Goal: Information Seeking & Learning: Learn about a topic

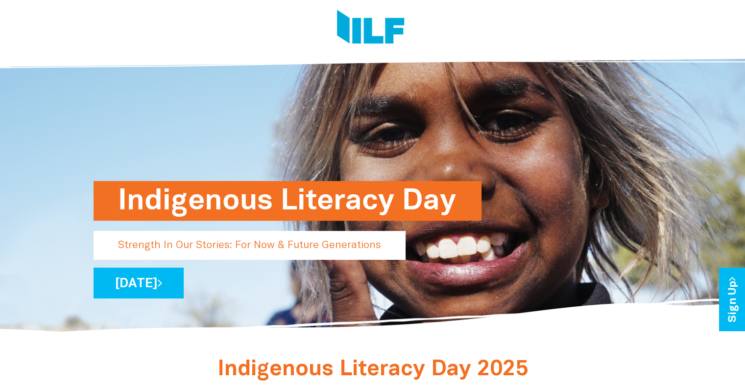
click at [284, 201] on h1 "Indigenous Literacy Day" at bounding box center [287, 201] width 339 height 40
drag, startPoint x: 110, startPoint y: 209, endPoint x: 236, endPoint y: 209, distance: 126.4
click at [236, 209] on div "Indigenous Literacy Day Strength In Our Stories: For Now & Future Generations […" at bounding box center [372, 190] width 573 height 289
